Goal: Communication & Community: Answer question/provide support

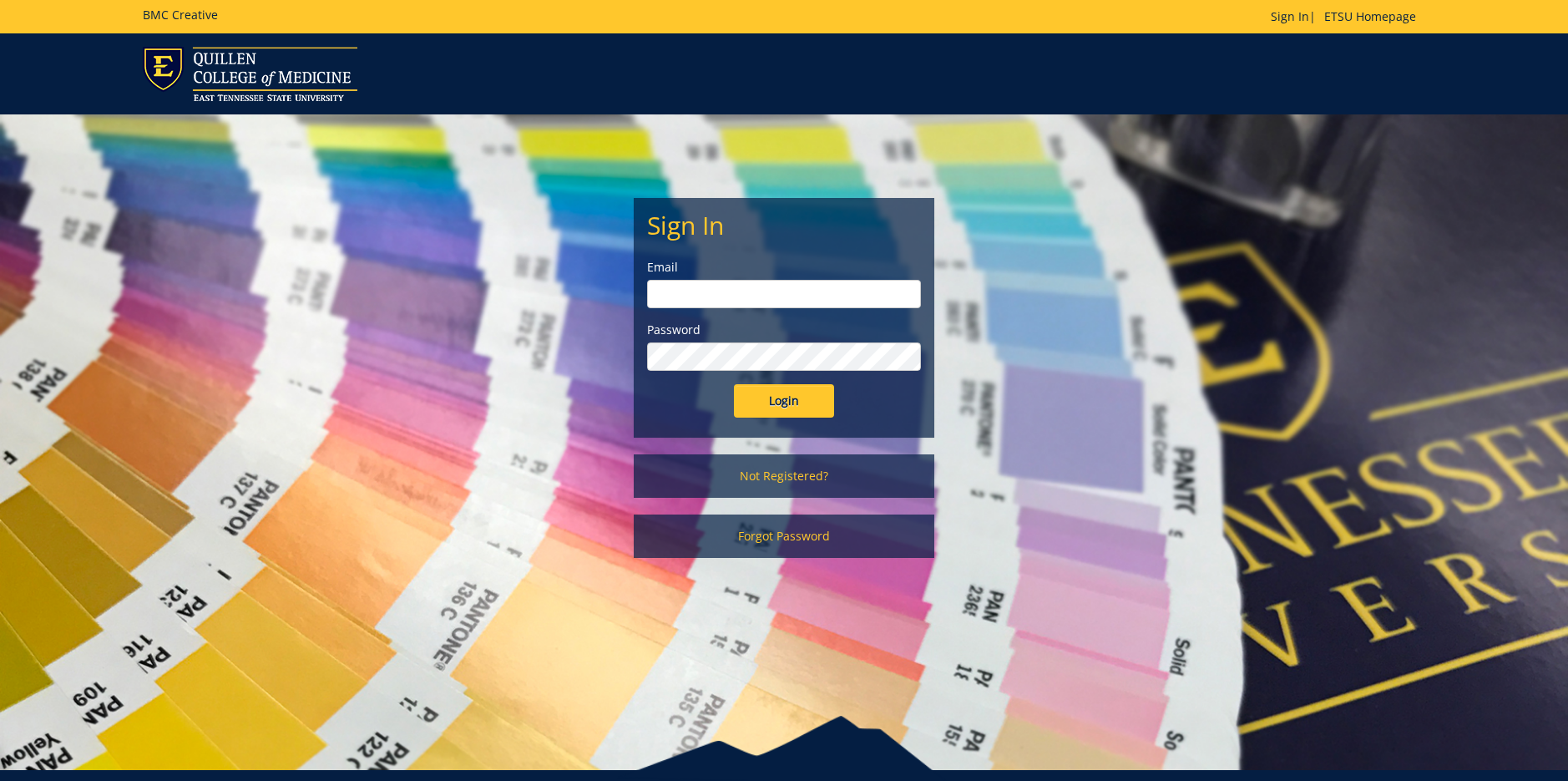
type input "[EMAIL_ADDRESS][DOMAIN_NAME]"
click at [784, 399] on input "Login" at bounding box center [784, 401] width 100 height 34
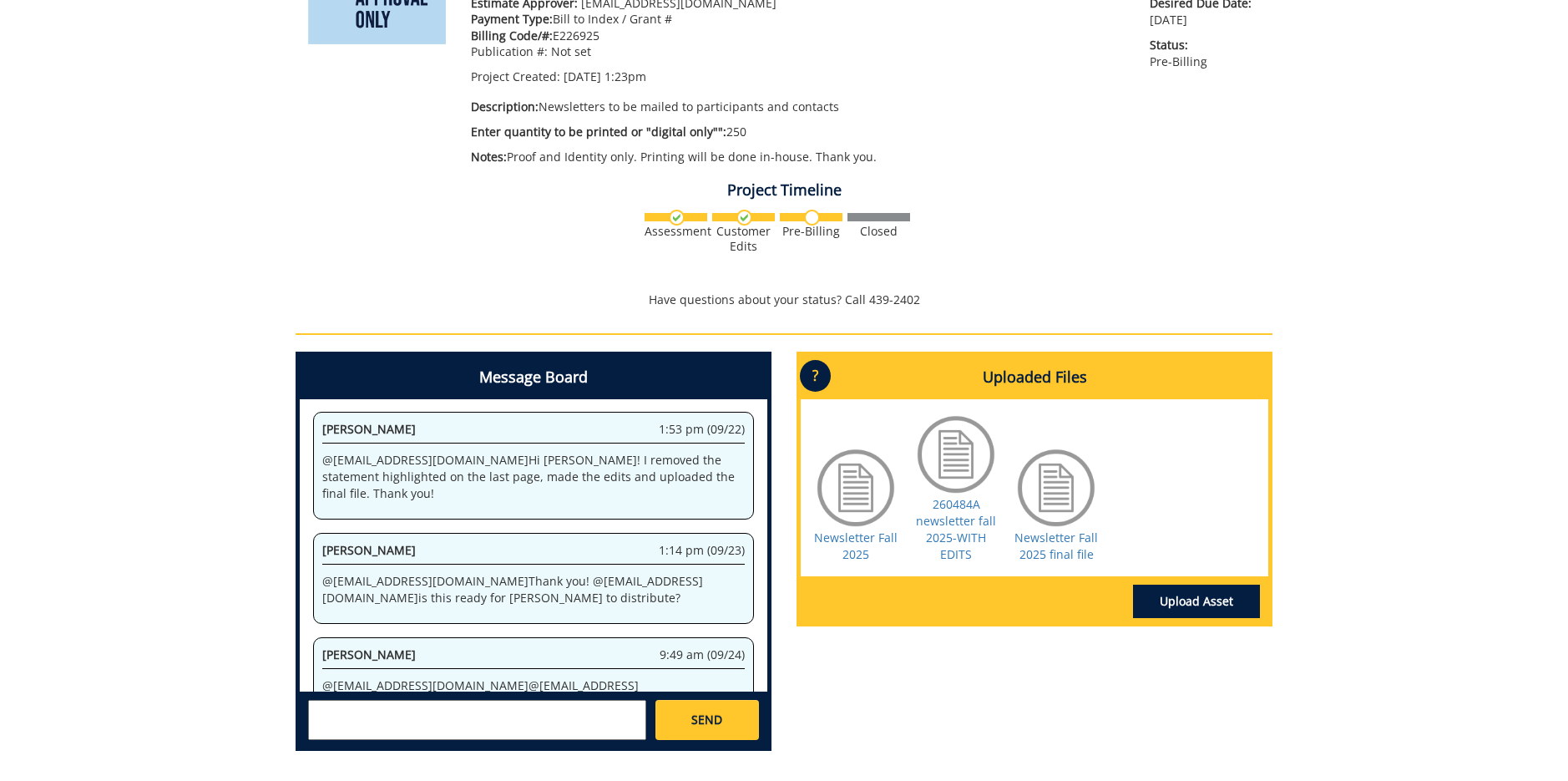
scroll to position [334, 0]
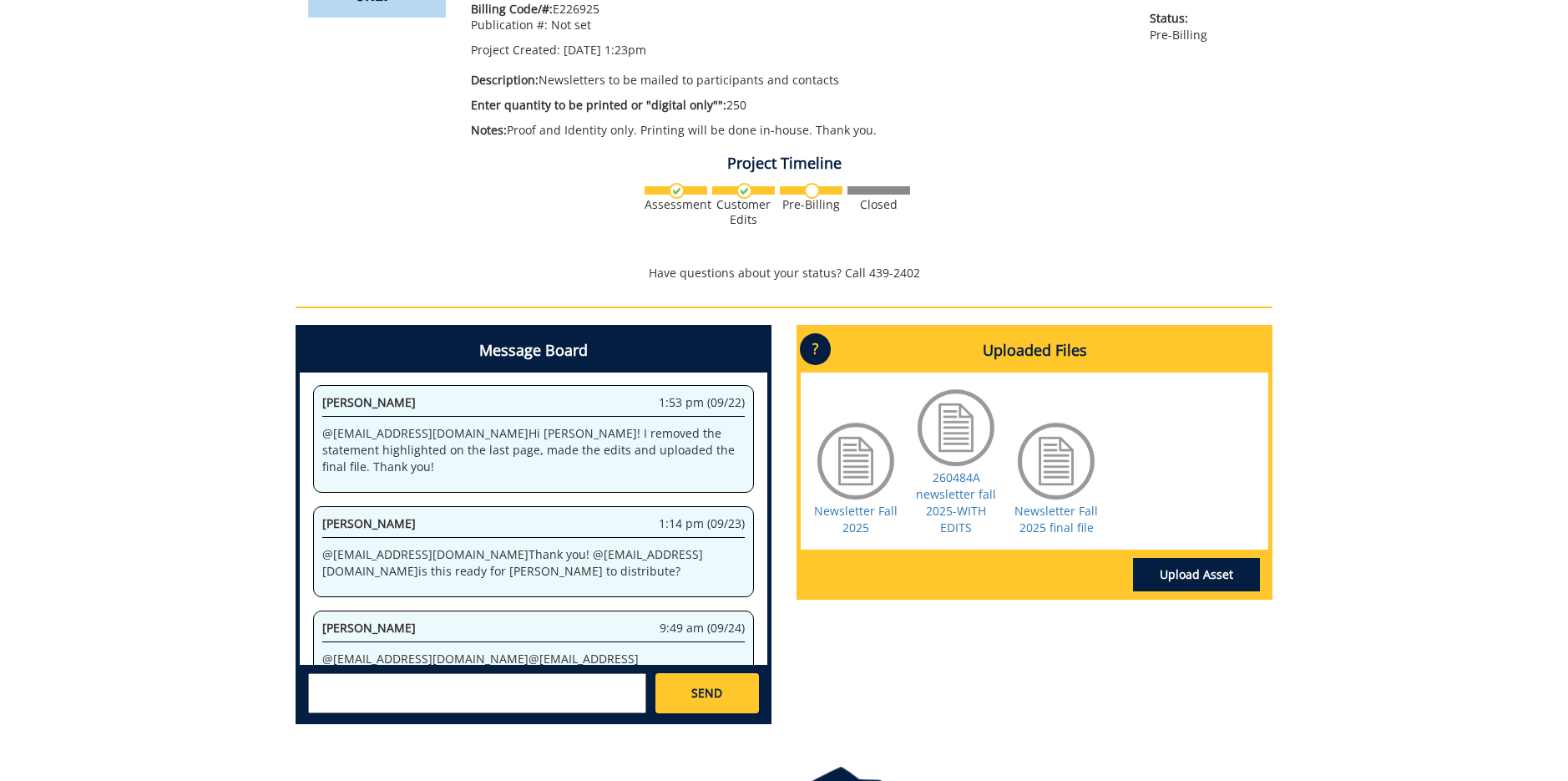
click at [372, 680] on textarea at bounding box center [477, 693] width 338 height 40
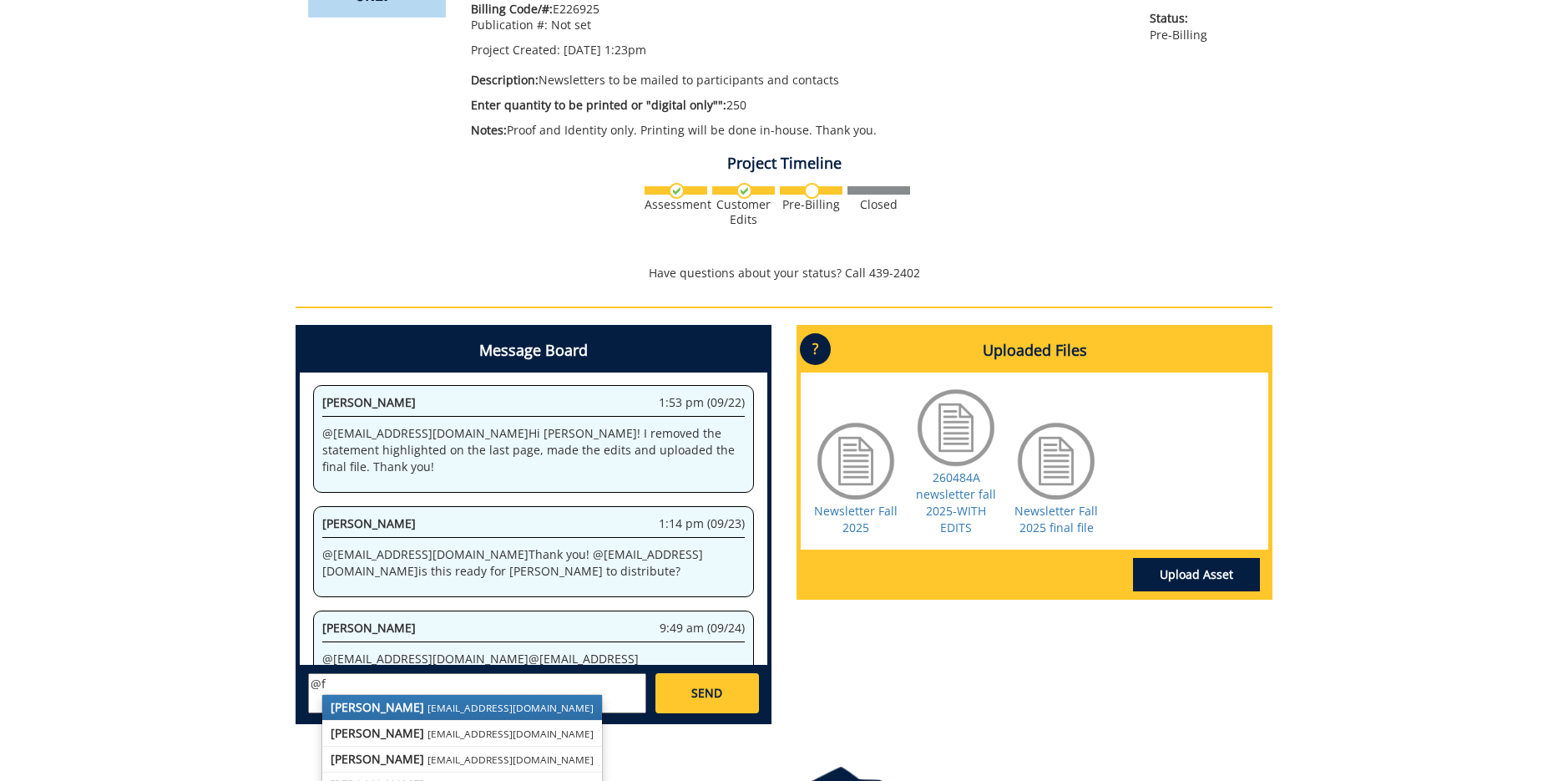
click at [428, 701] on small "[EMAIL_ADDRESS][DOMAIN_NAME]" at bounding box center [510, 706] width 166 height 13
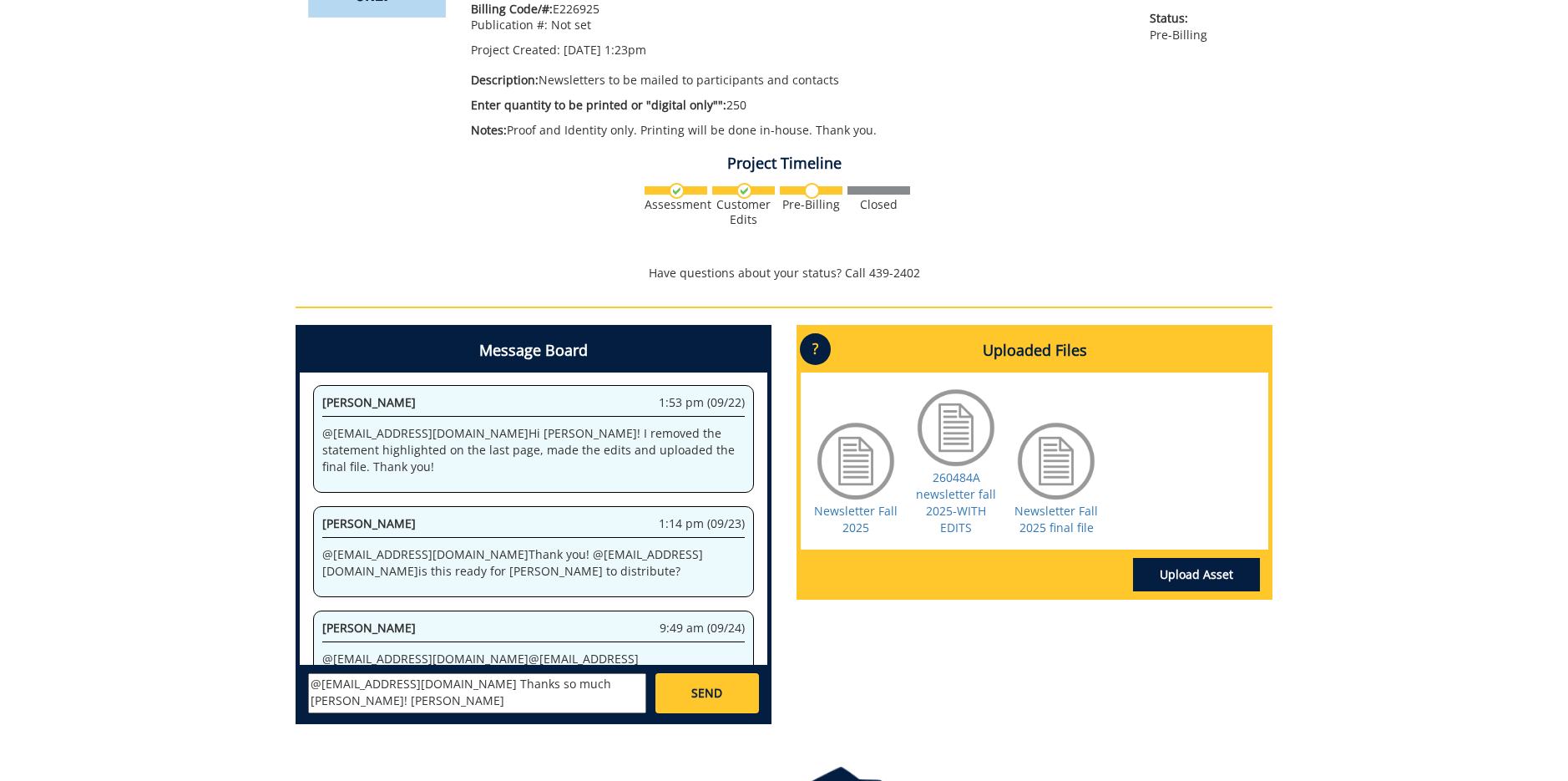
type textarea "@[EMAIL_ADDRESS][DOMAIN_NAME] Thanks so much [PERSON_NAME]! [PERSON_NAME]"
click at [711, 690] on span "SEND" at bounding box center [706, 693] width 31 height 17
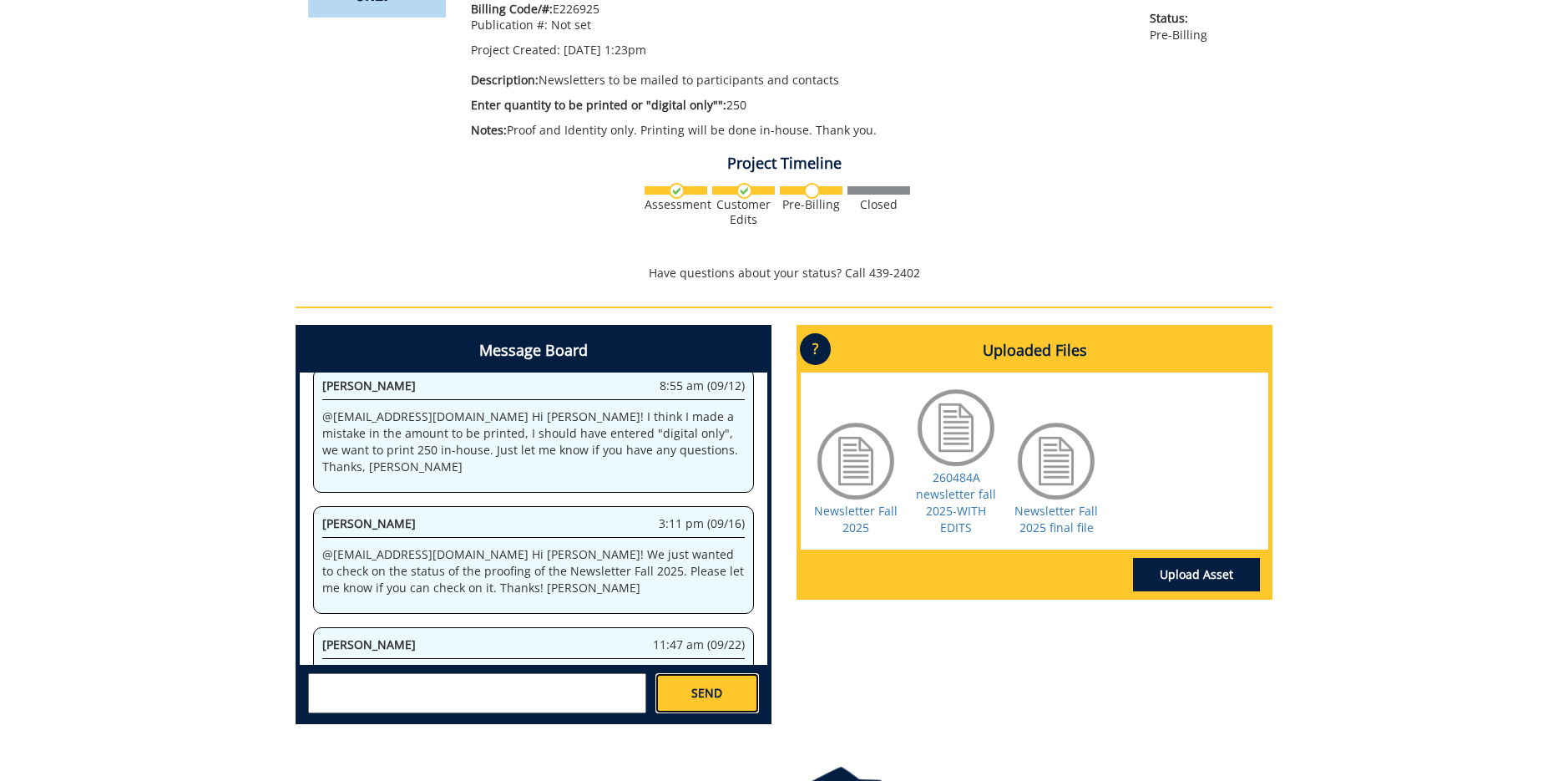
scroll to position [23112, 0]
